Goal: Information Seeking & Learning: Check status

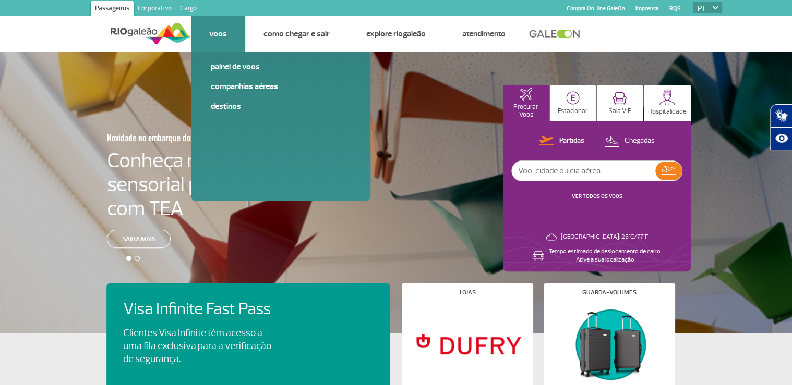
click at [230, 67] on link "Painel de voos" at bounding box center [281, 66] width 140 height 11
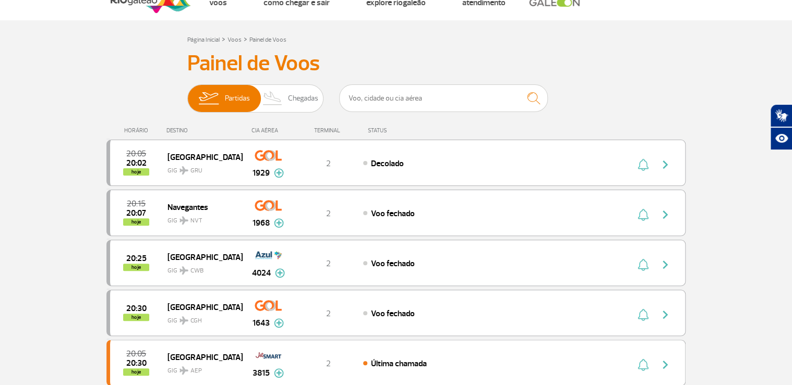
scroll to position [17, 0]
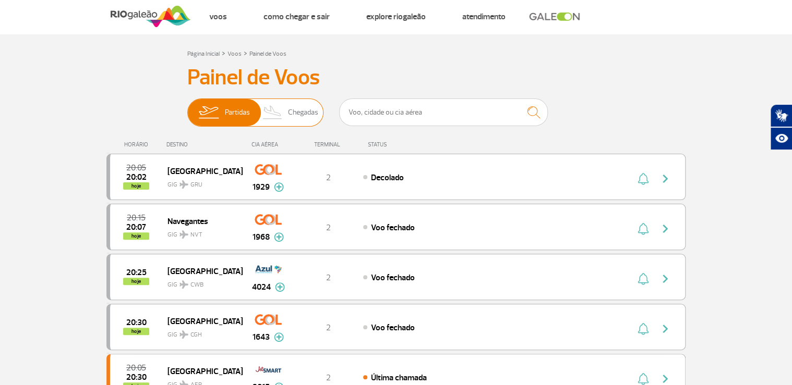
click at [223, 113] on img at bounding box center [208, 112] width 33 height 27
click at [187, 107] on input "Partidas Chegadas" at bounding box center [187, 107] width 0 height 0
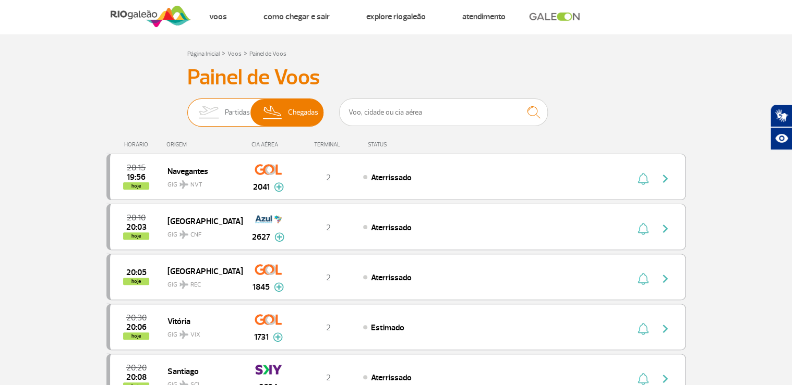
click at [213, 111] on img at bounding box center [208, 112] width 33 height 27
click at [187, 107] on input "Partidas Chegadas" at bounding box center [187, 107] width 0 height 0
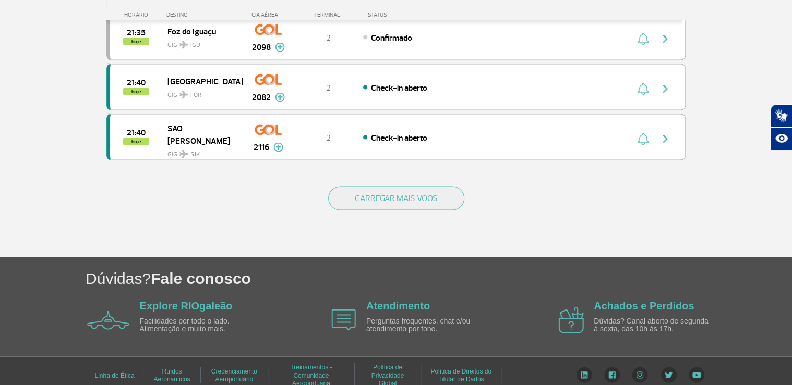
scroll to position [1019, 0]
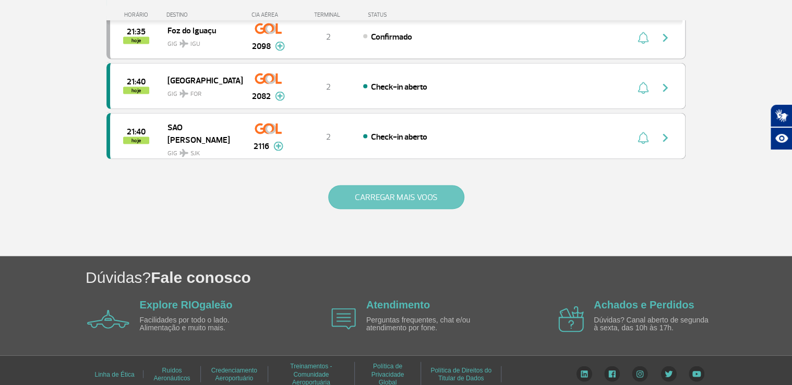
click at [396, 186] on button "CARREGAR MAIS VOOS" at bounding box center [396, 198] width 136 height 24
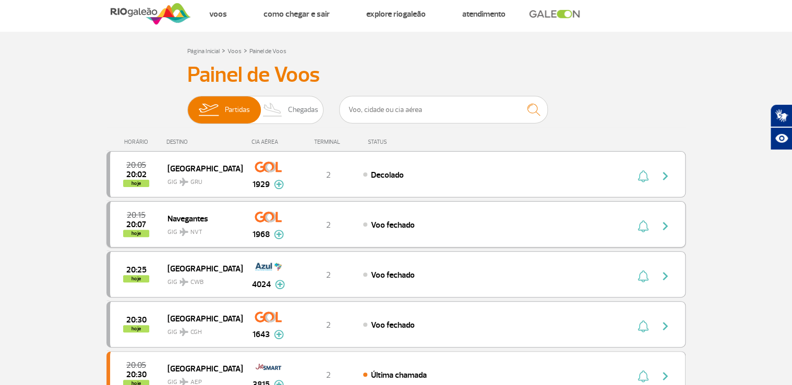
scroll to position [0, 0]
